Goal: Task Accomplishment & Management: Complete application form

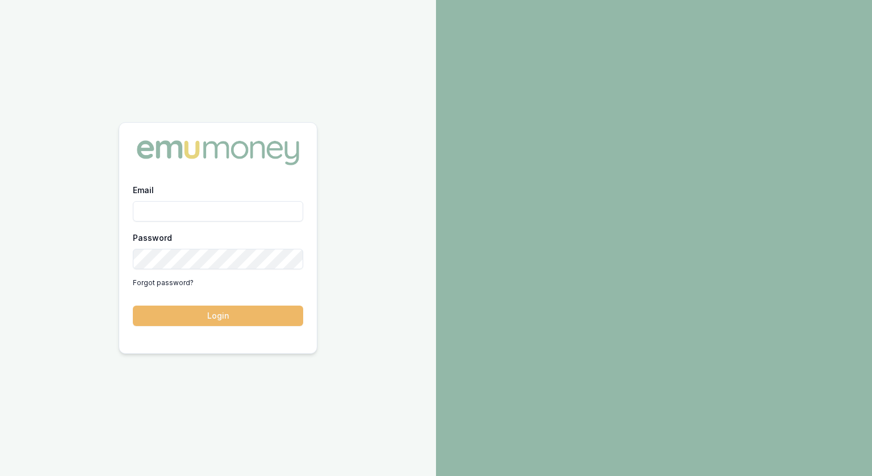
type input "[PERSON_NAME][EMAIL_ADDRESS][PERSON_NAME][DOMAIN_NAME]"
click at [232, 314] on button "Login" at bounding box center [218, 316] width 170 height 20
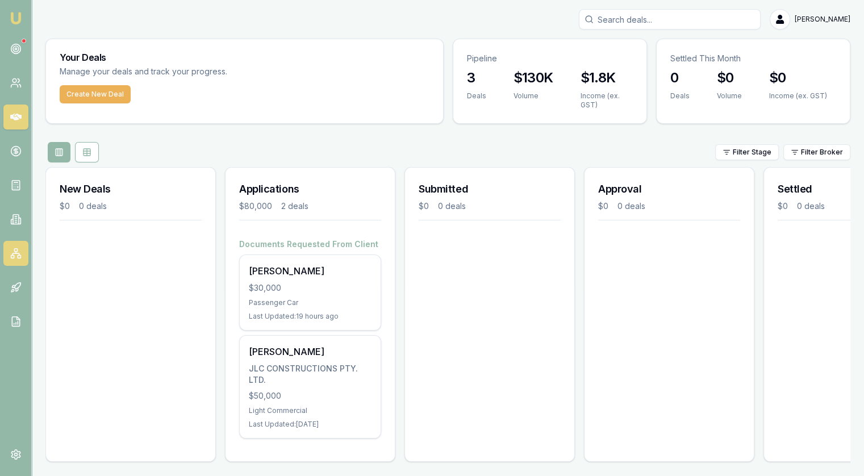
click at [15, 256] on icon at bounding box center [15, 253] width 11 height 11
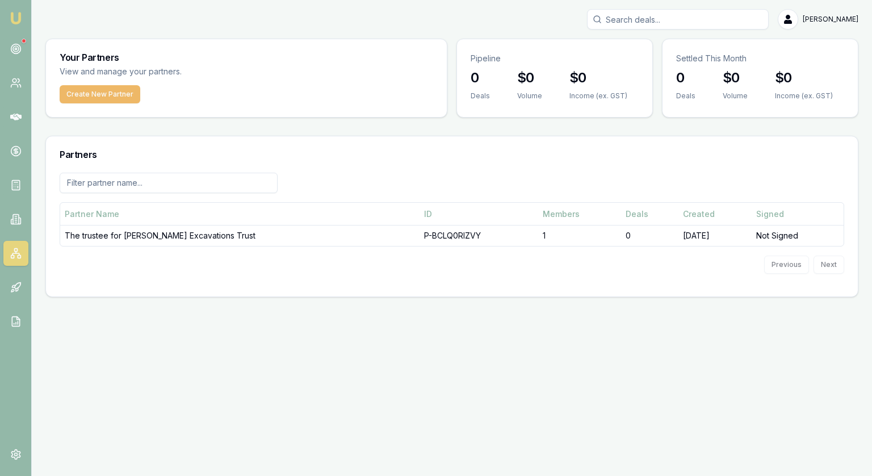
click at [87, 95] on button "Create New Partner" at bounding box center [100, 94] width 81 height 18
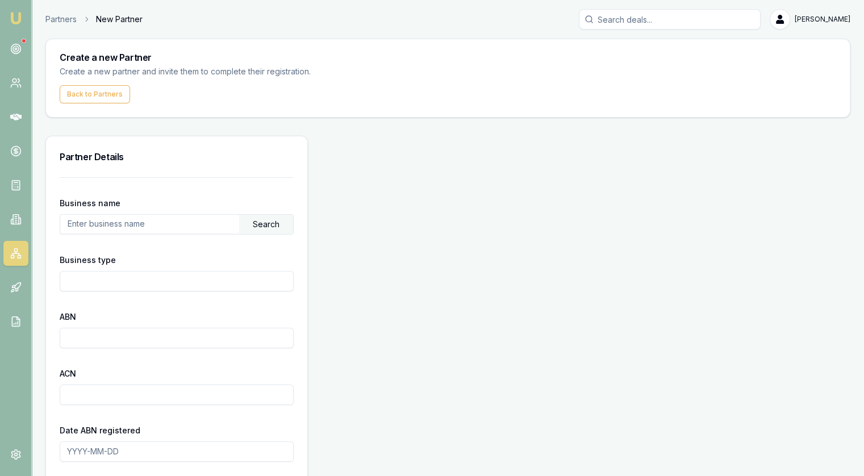
click at [153, 220] on input "text" at bounding box center [149, 224] width 179 height 18
click at [265, 225] on div "Search" at bounding box center [266, 224] width 54 height 19
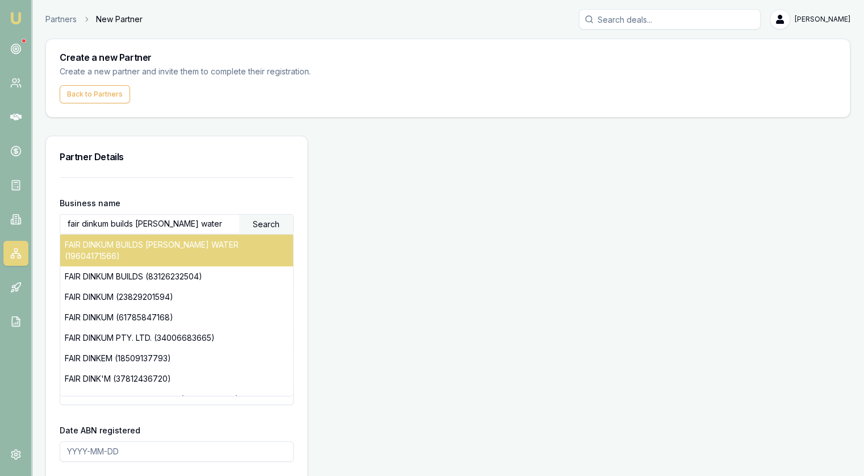
click at [211, 247] on div "FAIR DINKUM BUILDS [PERSON_NAME] WATER (19604171566)" at bounding box center [176, 251] width 233 height 32
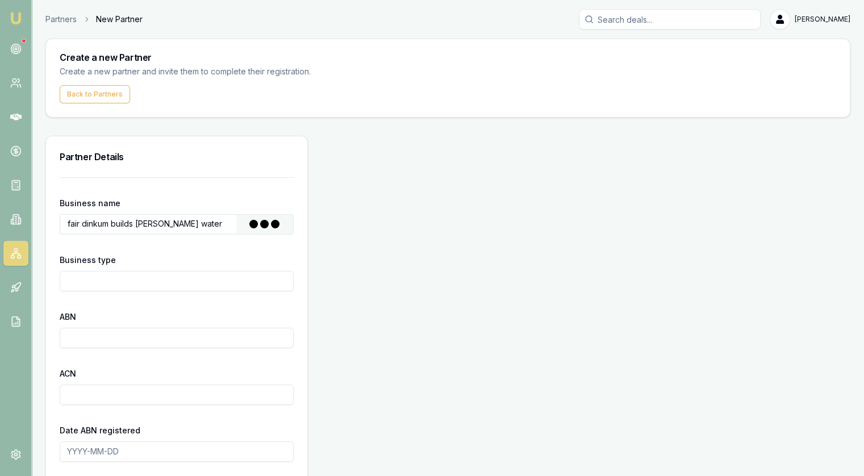
type input "ADDERSON CONSTRUCTIONS PTY. LTD."
type input "Australian Private Company"
type input "19604171566"
type input "604171566"
type input "[DATE]"
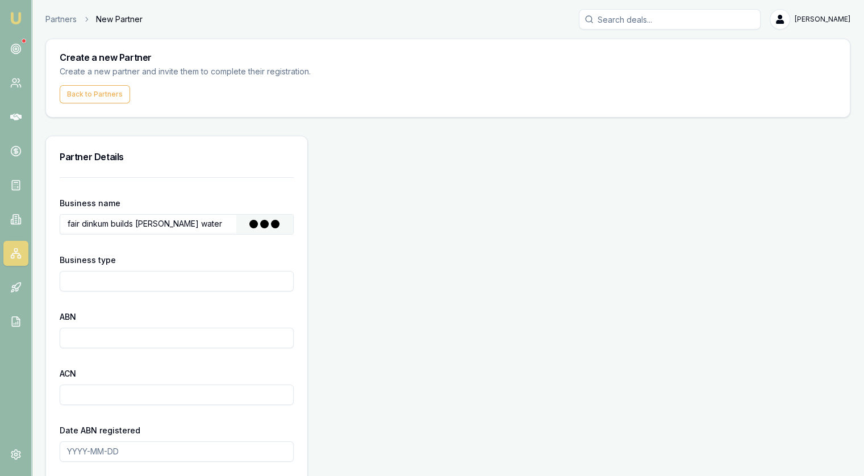
type input "[DATE]"
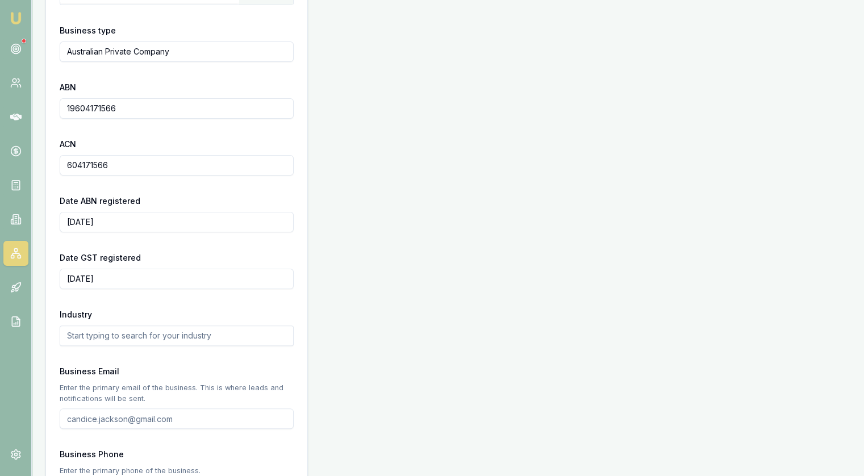
scroll to position [284, 0]
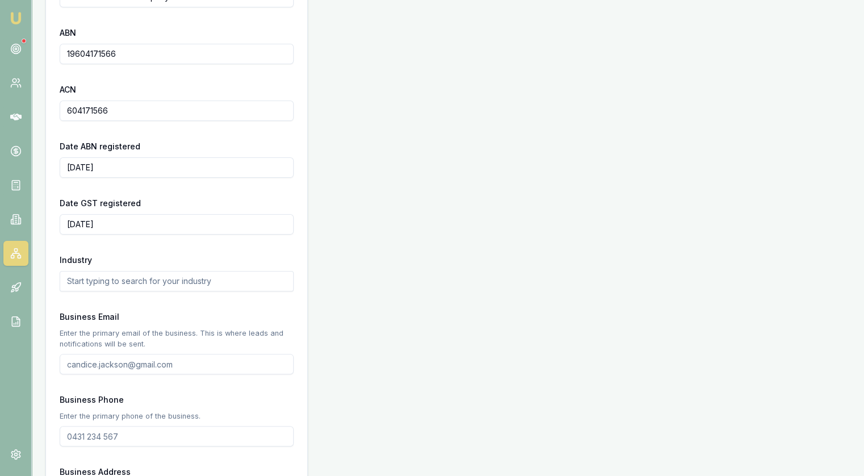
click at [157, 281] on input "text" at bounding box center [177, 281] width 234 height 20
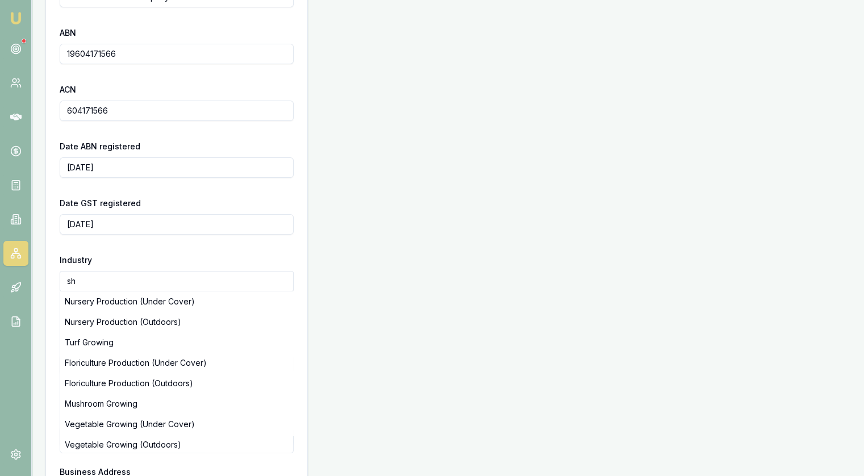
type input "s"
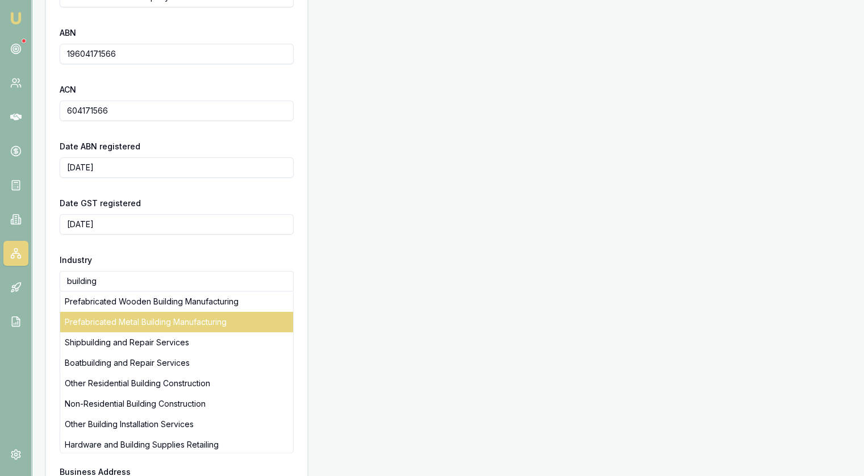
click at [184, 325] on div "Prefabricated Metal Building Manufacturing" at bounding box center [176, 322] width 233 height 20
type input "Prefabricated Metal Building Manufacturing"
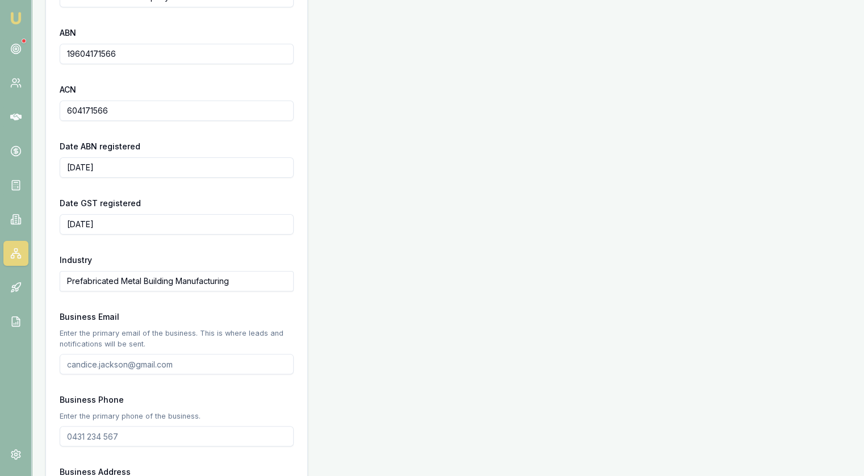
click at [160, 366] on input "Business Email" at bounding box center [177, 364] width 234 height 20
paste input "[EMAIL_ADDRESS][DOMAIN_NAME]"
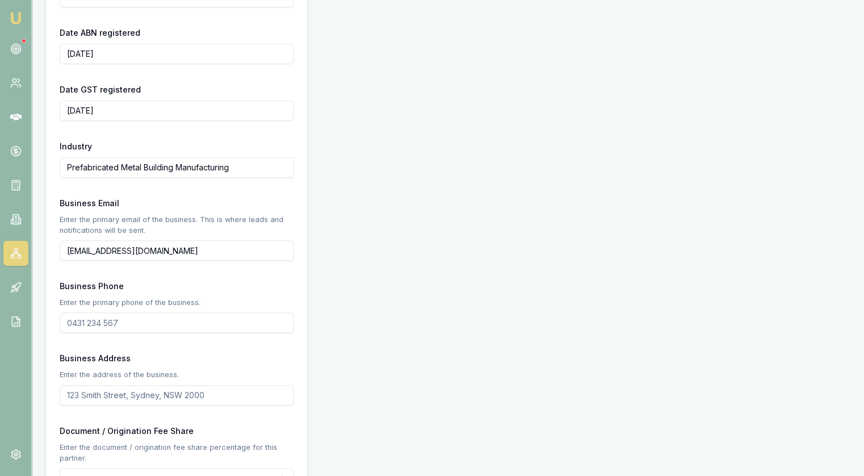
type input "[EMAIL_ADDRESS][DOMAIN_NAME]"
click at [95, 323] on input "Business Phone" at bounding box center [177, 322] width 234 height 20
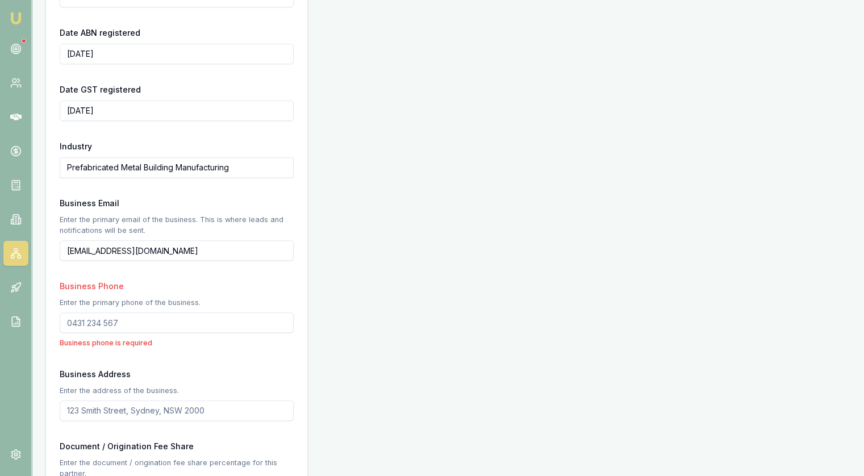
paste input "0414 184 293"
click at [87, 320] on input "0414 184 293" at bounding box center [177, 322] width 234 height 20
click at [174, 323] on input "0414 184 293" at bounding box center [177, 322] width 234 height 20
type input "0414 184 293"
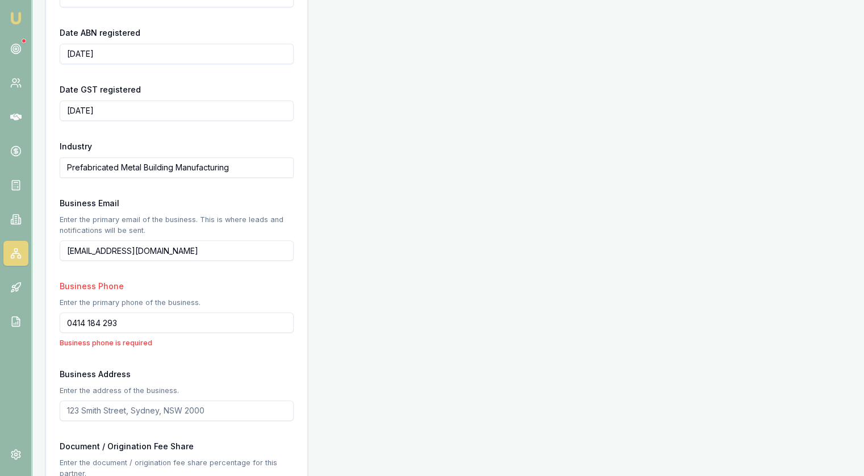
click at [165, 364] on form "Business name ADDERSON CONSTRUCTIONS PTY. LTD. Search Business type Australian …" at bounding box center [177, 411] width 234 height 1263
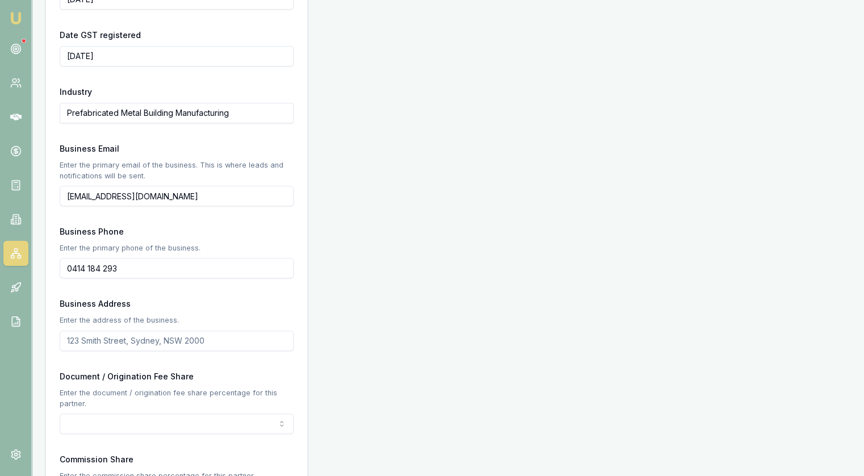
scroll to position [511, 0]
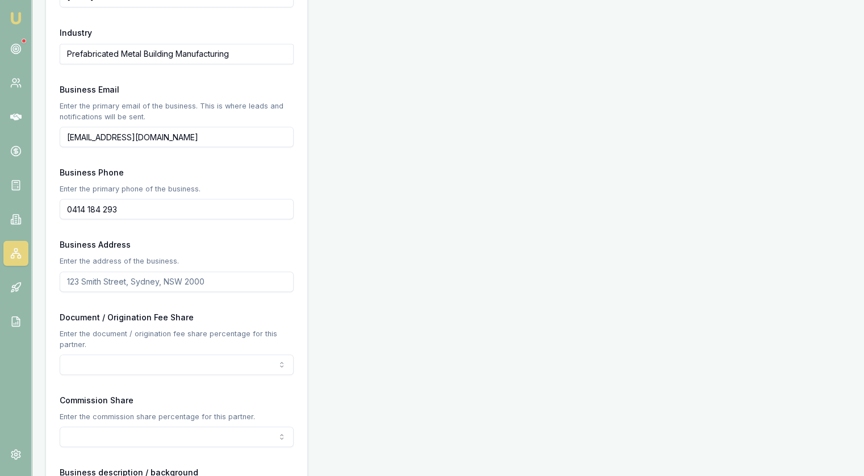
click at [140, 278] on input "Business Address" at bounding box center [177, 281] width 234 height 20
type input "1"
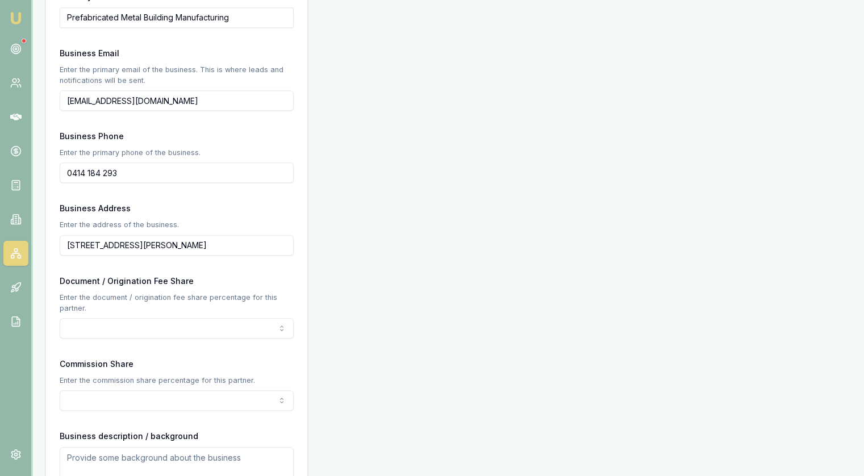
scroll to position [568, 0]
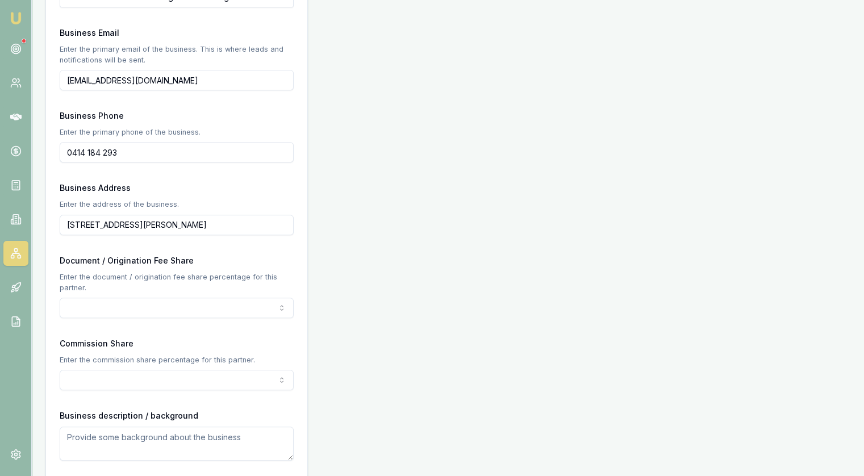
type input "[STREET_ADDRESS][PERSON_NAME]"
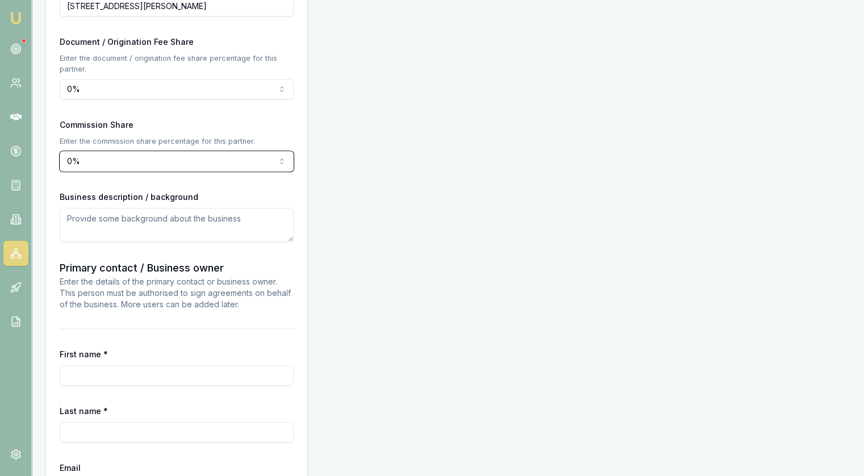
scroll to position [795, 0]
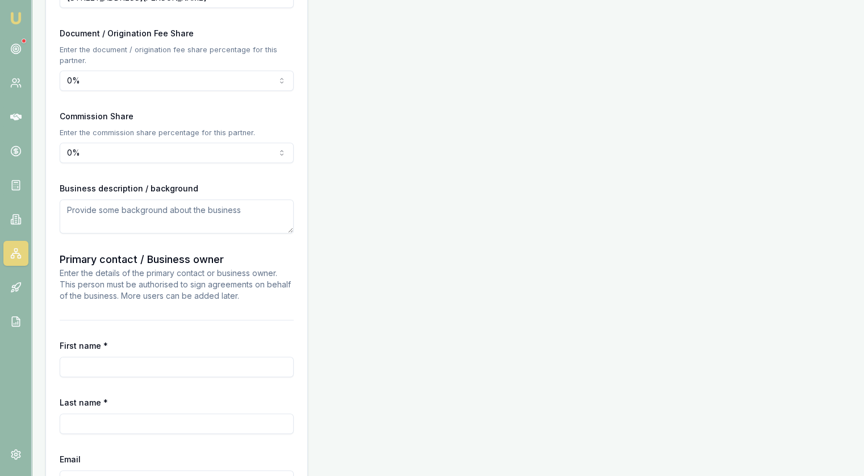
click at [85, 212] on textarea at bounding box center [177, 216] width 234 height 34
type textarea "F"
click at [94, 366] on input "First name *" at bounding box center [177, 367] width 234 height 20
type input "[PERSON_NAME]"
type input "Adderson"
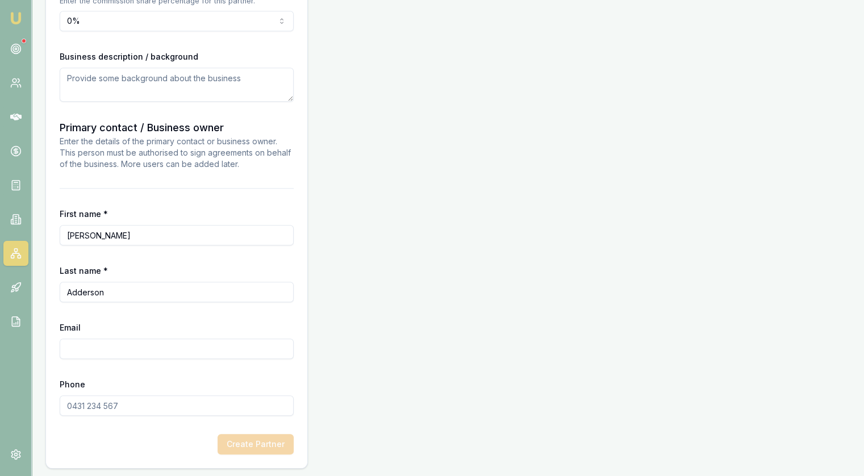
scroll to position [928, 0]
click at [125, 349] on input "Email" at bounding box center [177, 348] width 234 height 20
paste input "[EMAIL_ADDRESS][DOMAIN_NAME]"
type input "[EMAIL_ADDRESS][DOMAIN_NAME]"
click at [123, 407] on input "Phone" at bounding box center [177, 405] width 234 height 20
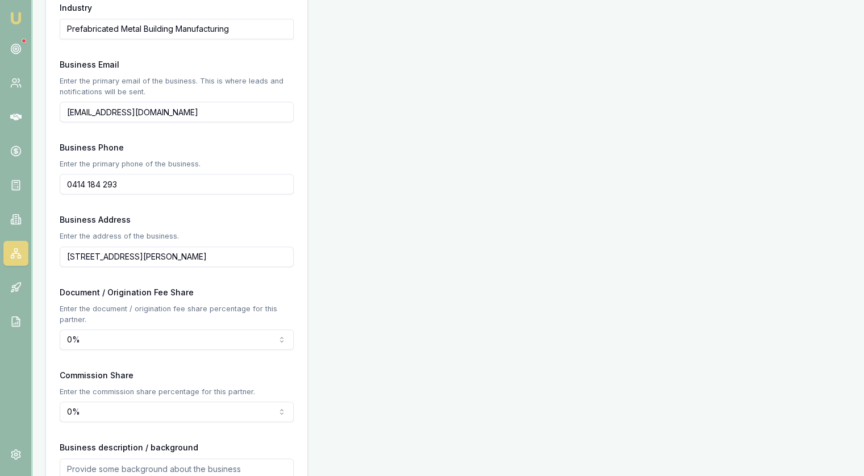
scroll to position [530, 0]
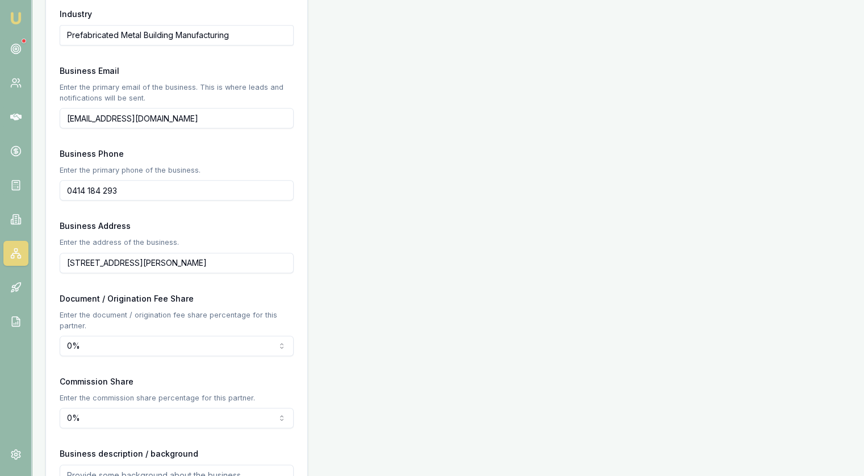
click at [92, 190] on input "0414 184 293" at bounding box center [177, 190] width 234 height 20
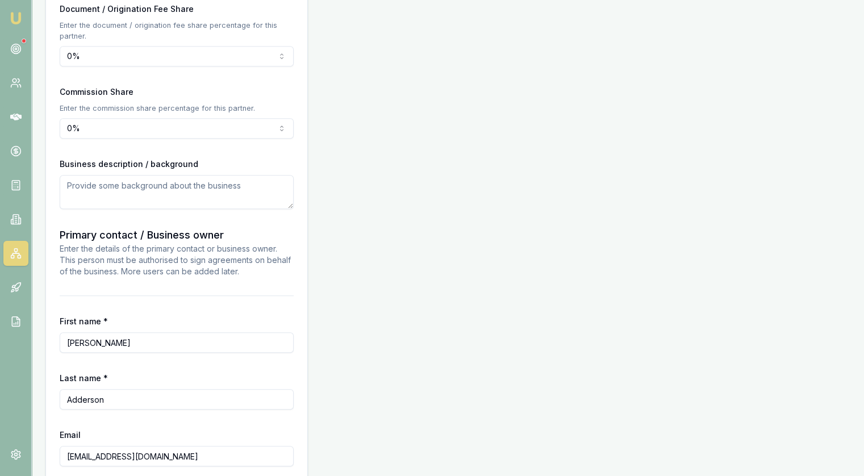
scroll to position [986, 0]
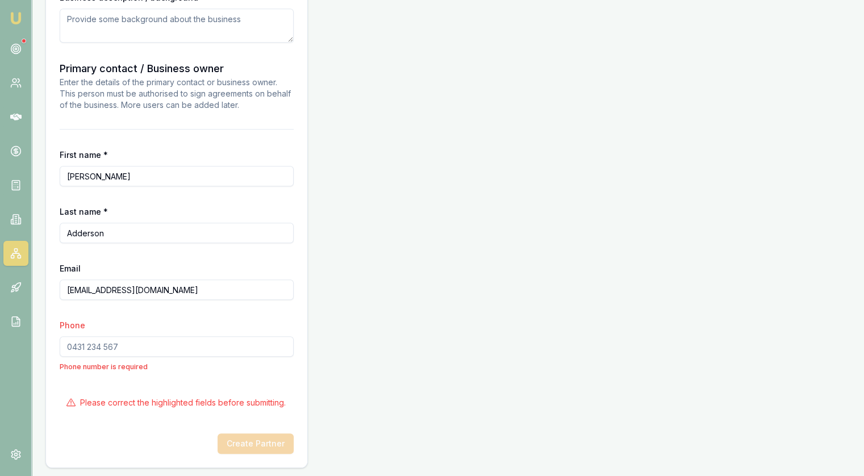
click at [117, 348] on input "Phone" at bounding box center [177, 346] width 234 height 20
paste input "0414 184 293"
type input "0414 184 293"
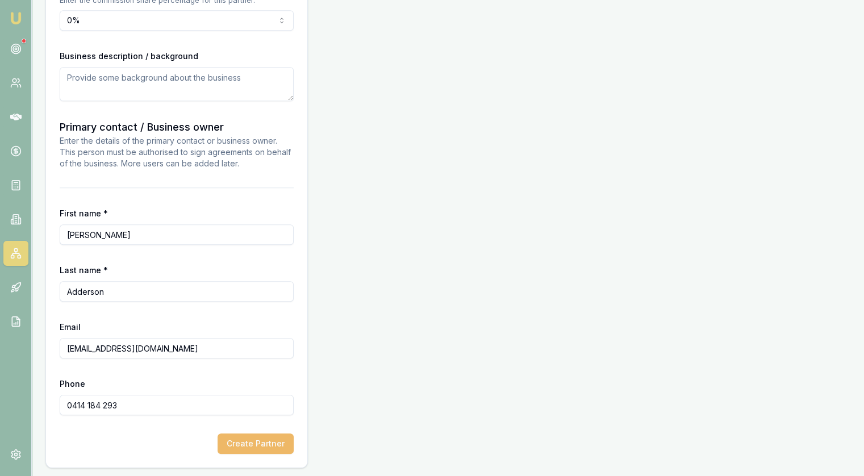
click at [266, 445] on button "Create Partner" at bounding box center [256, 443] width 76 height 20
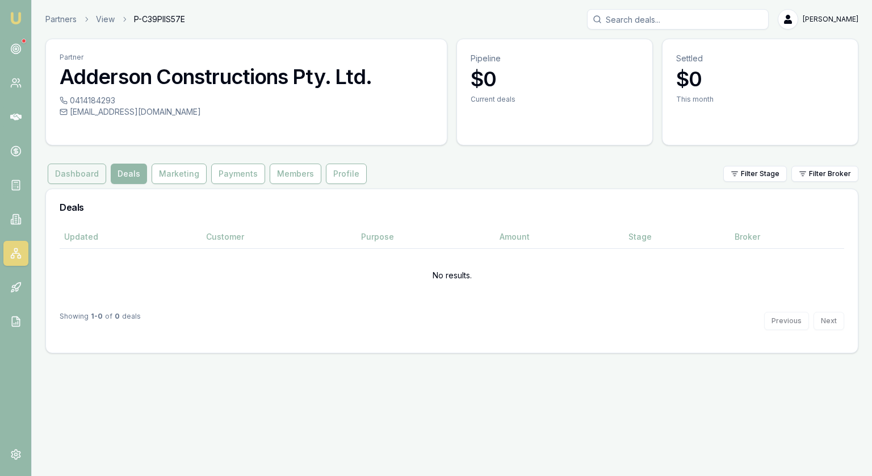
click at [78, 172] on button "Dashboard" at bounding box center [77, 174] width 59 height 20
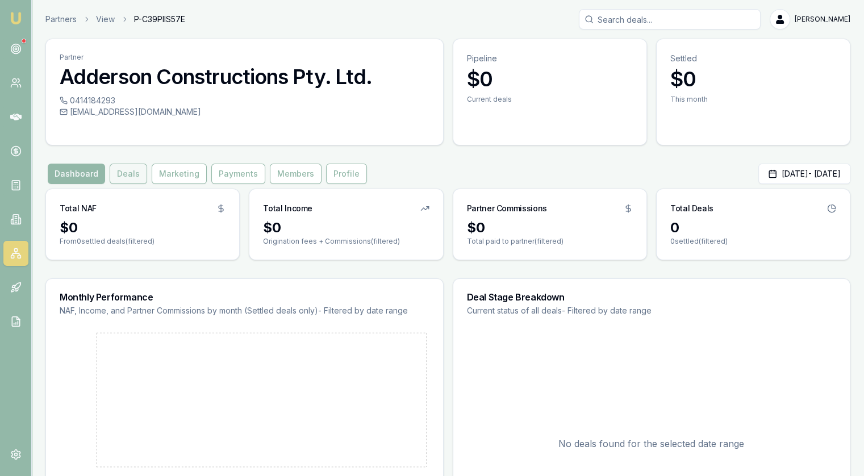
click at [128, 174] on button "Deals" at bounding box center [128, 174] width 37 height 20
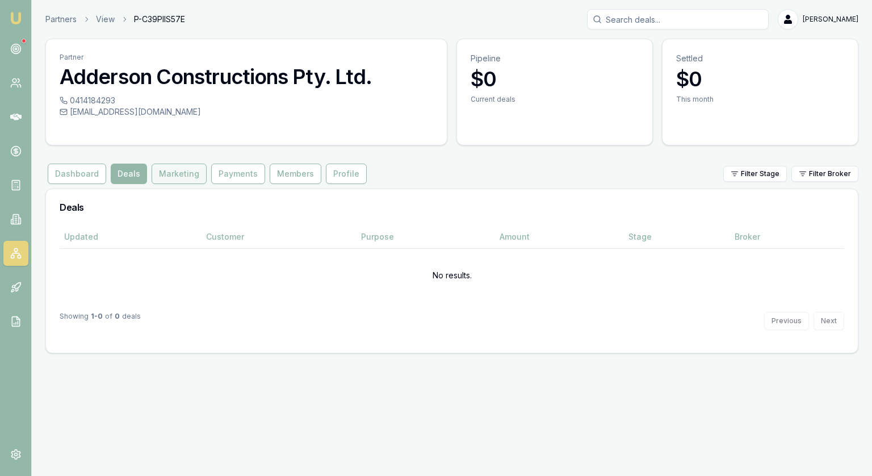
click at [179, 177] on button "Marketing" at bounding box center [179, 174] width 55 height 20
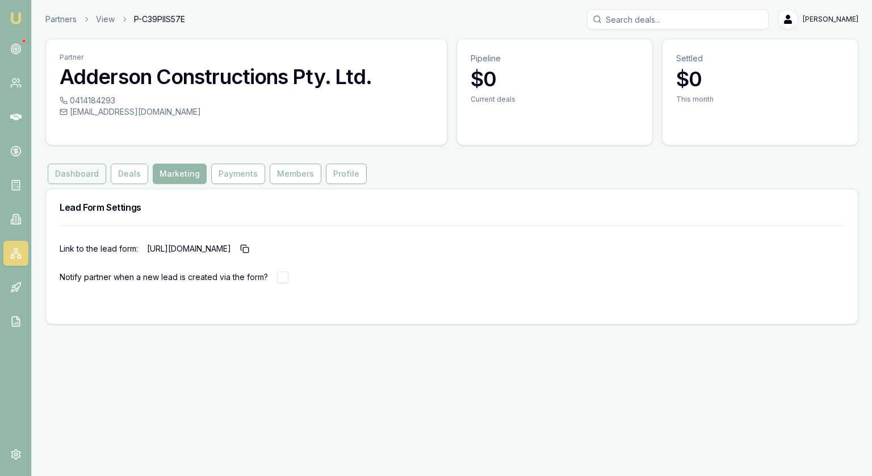
click at [89, 176] on button "Dashboard" at bounding box center [77, 174] width 59 height 20
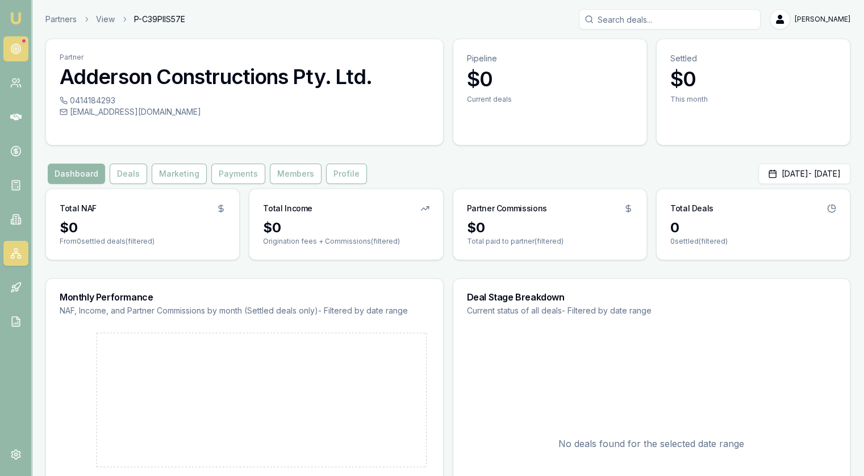
click at [12, 48] on icon at bounding box center [15, 48] width 11 height 11
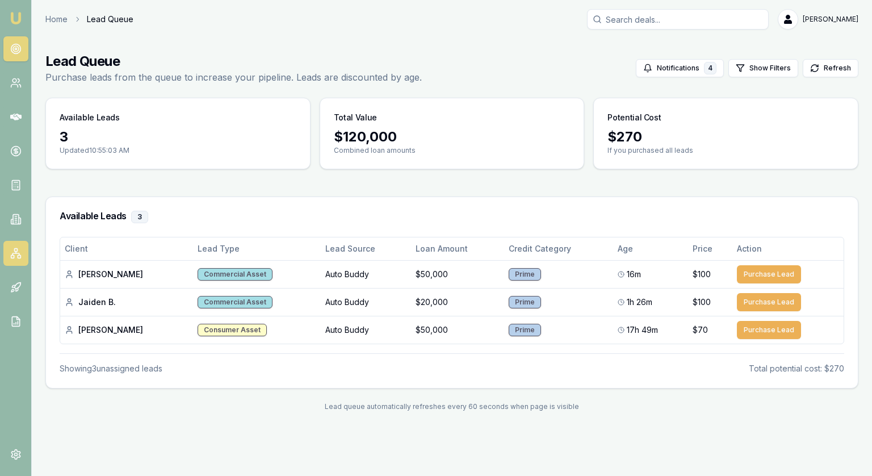
click at [12, 258] on icon at bounding box center [15, 253] width 11 height 11
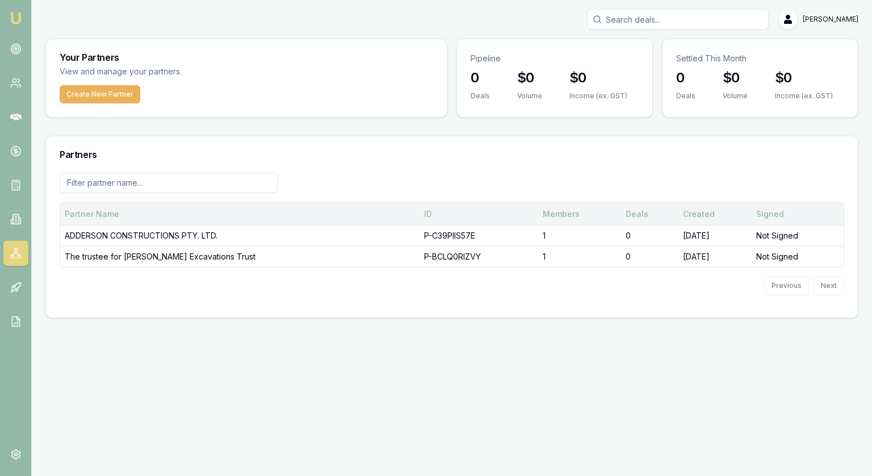
click at [122, 230] on td "ADDERSON CONSTRUCTIONS PTY. LTD." at bounding box center [240, 235] width 360 height 21
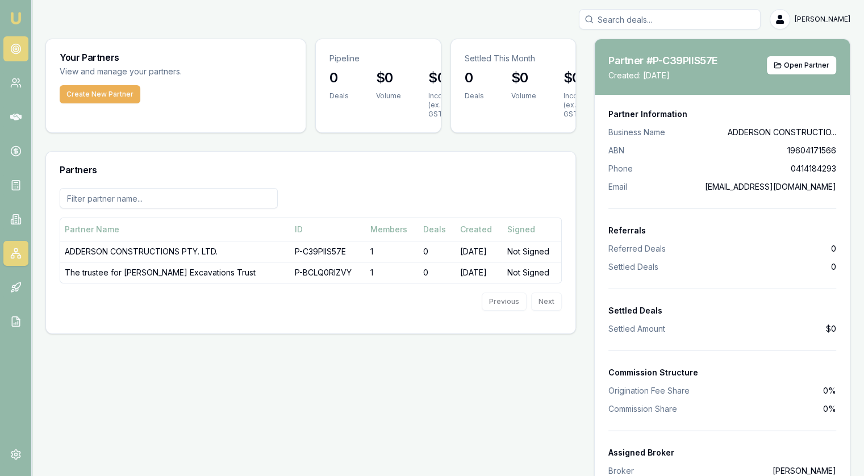
click at [14, 45] on icon at bounding box center [15, 48] width 11 height 11
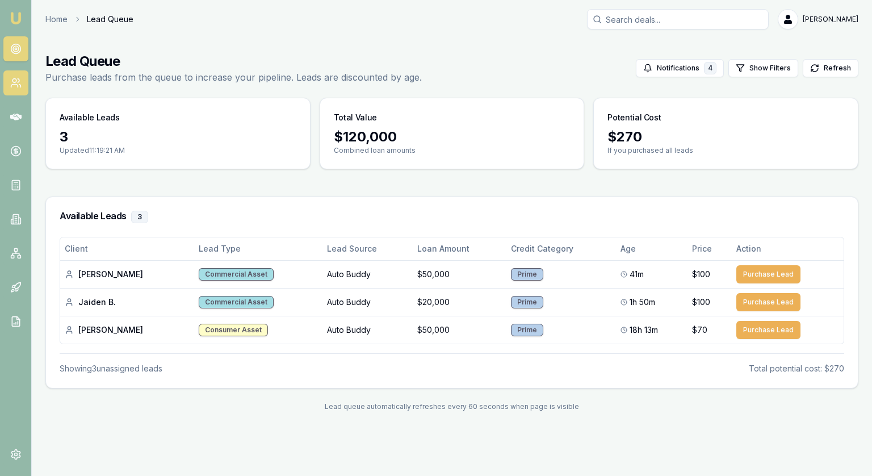
click at [18, 88] on icon at bounding box center [15, 82] width 11 height 11
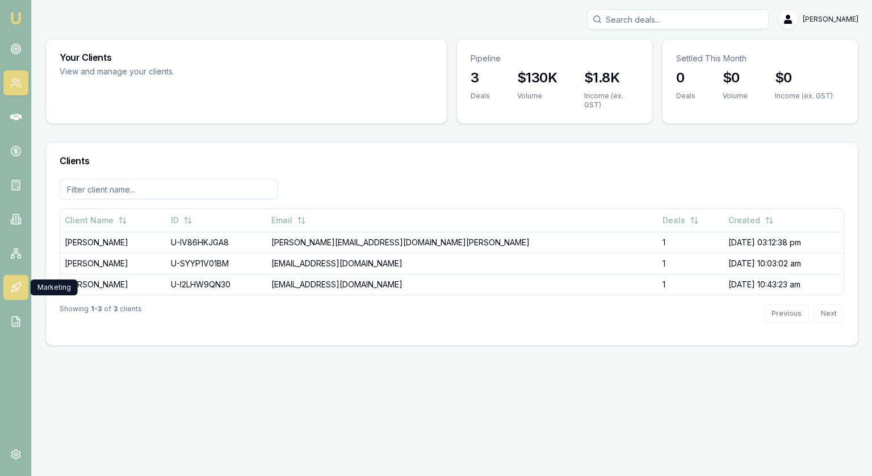
click at [14, 290] on icon at bounding box center [15, 287] width 11 height 11
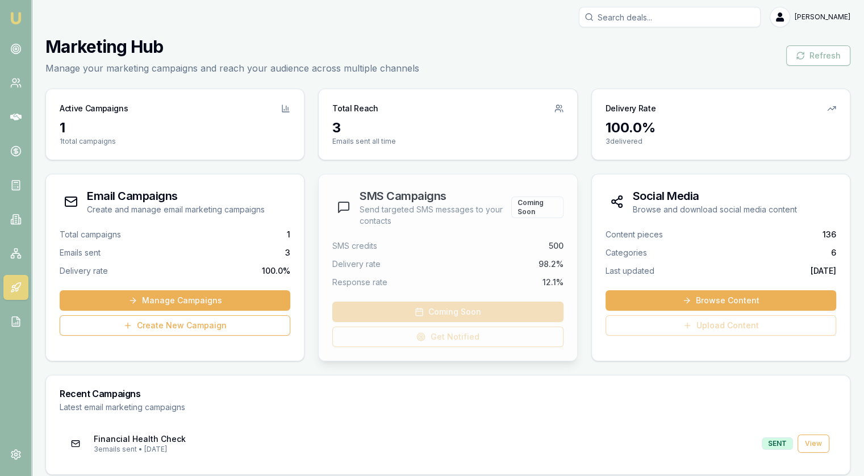
scroll to position [9, 0]
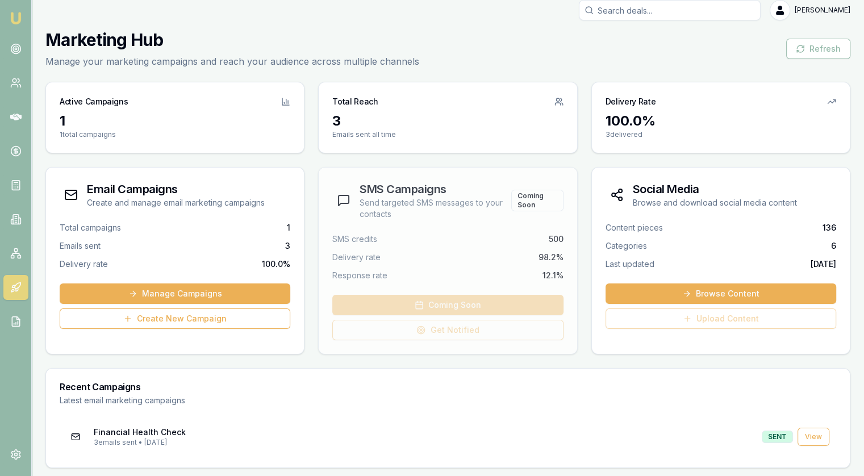
click at [111, 432] on p "Financial Health Check" at bounding box center [423, 432] width 659 height 11
click at [823, 441] on link "View" at bounding box center [813, 437] width 32 height 18
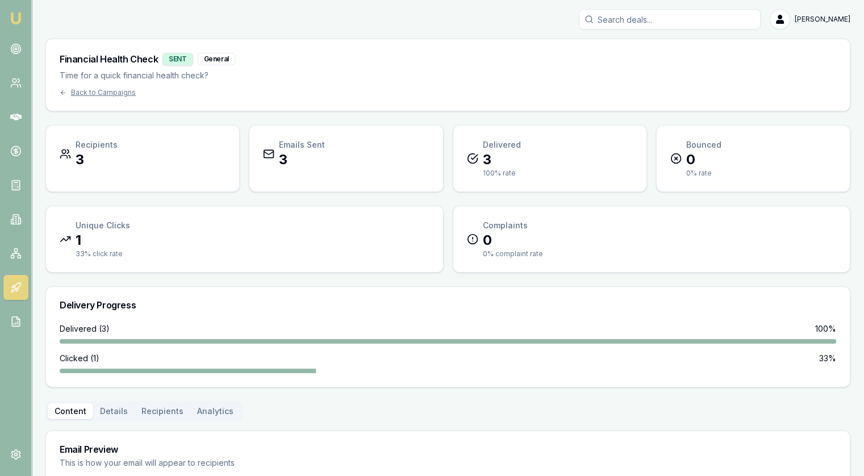
scroll to position [227, 0]
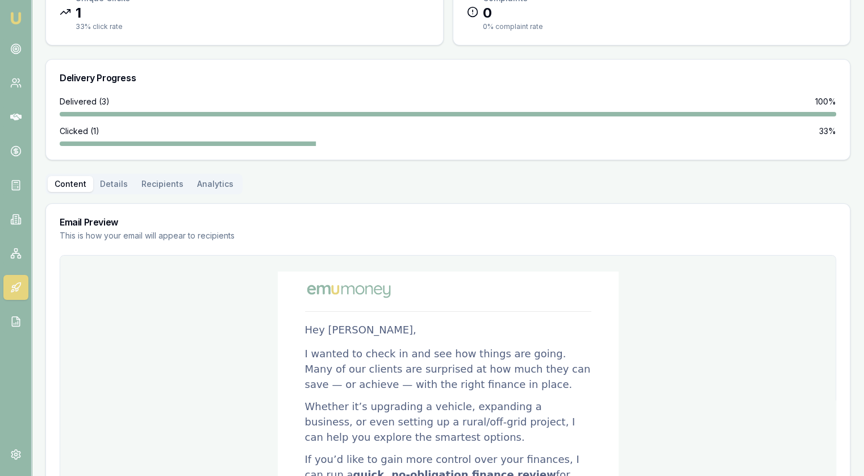
click at [421, 139] on div "Clicked ( 1 ) 33 %" at bounding box center [448, 136] width 776 height 20
click at [433, 113] on div at bounding box center [448, 114] width 776 height 5
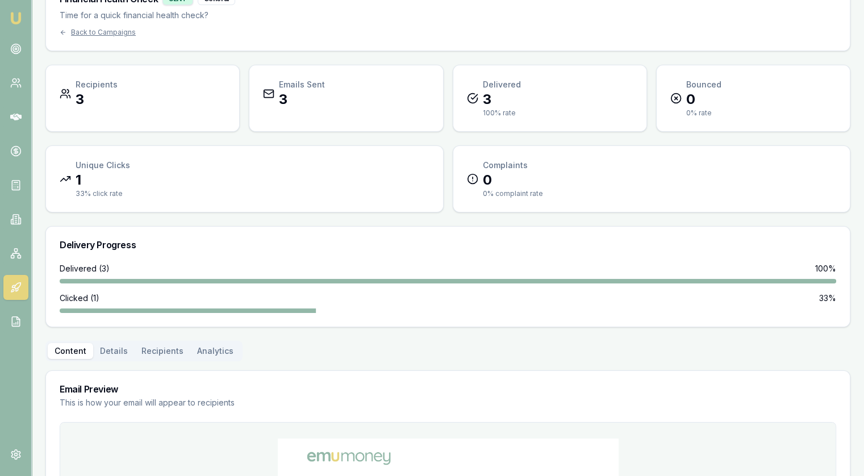
scroll to position [0, 0]
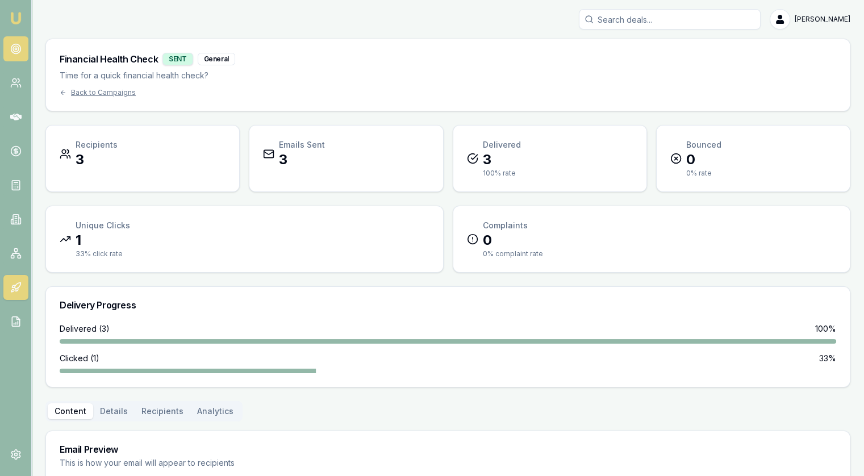
click at [14, 40] on link at bounding box center [15, 48] width 25 height 25
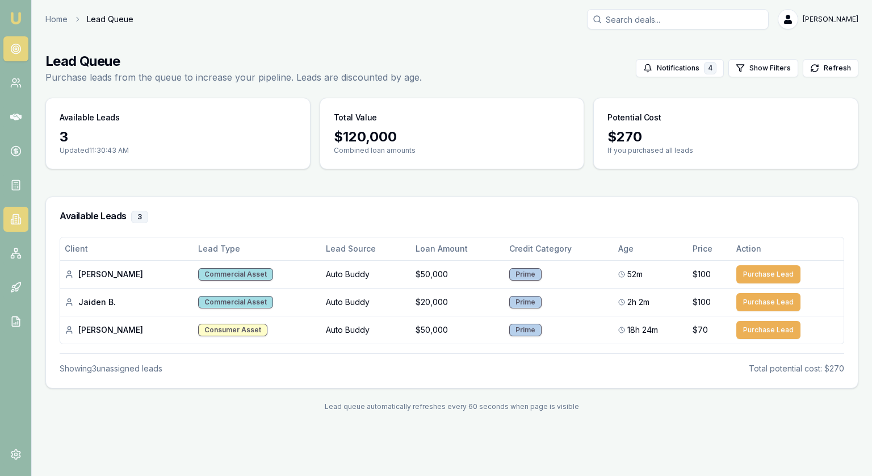
click at [10, 226] on link at bounding box center [15, 219] width 25 height 25
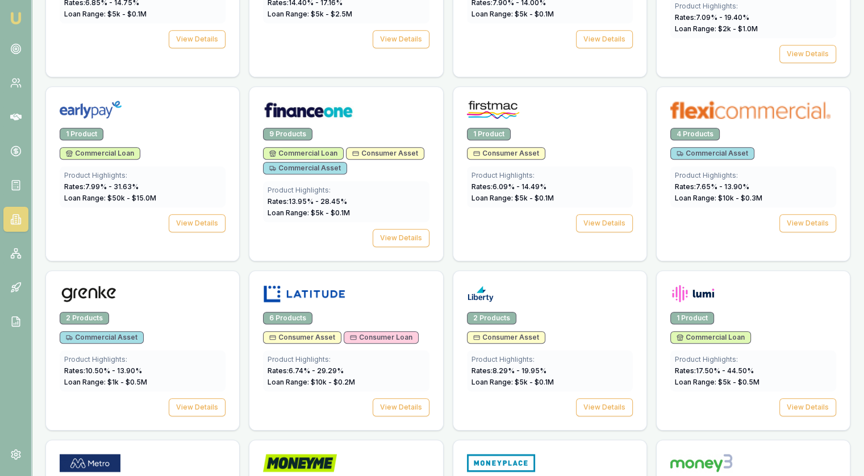
scroll to position [1306, 0]
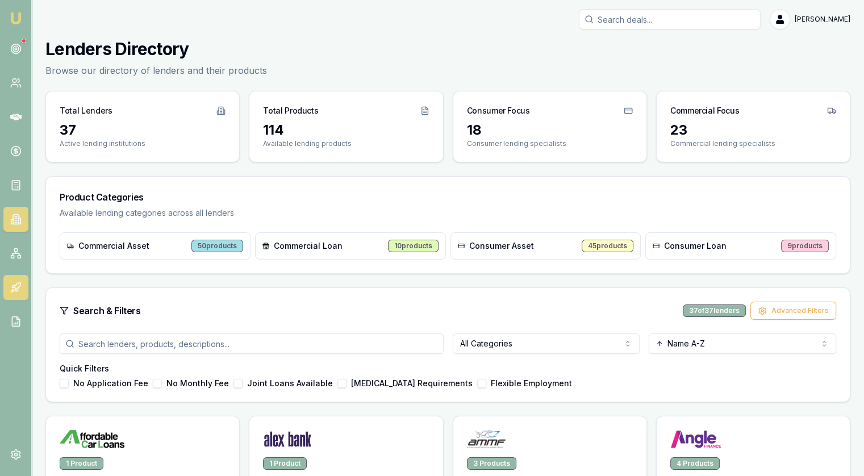
click at [14, 283] on icon at bounding box center [15, 287] width 11 height 11
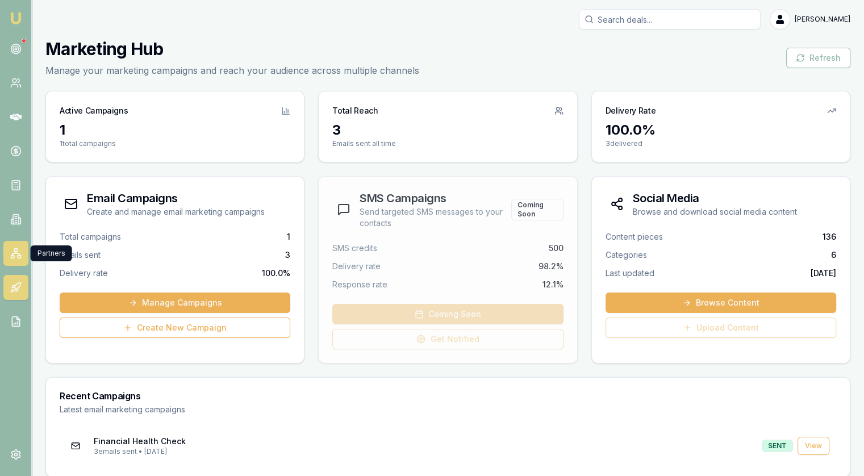
click at [12, 256] on icon at bounding box center [15, 253] width 11 height 11
